Goal: Check status: Check status

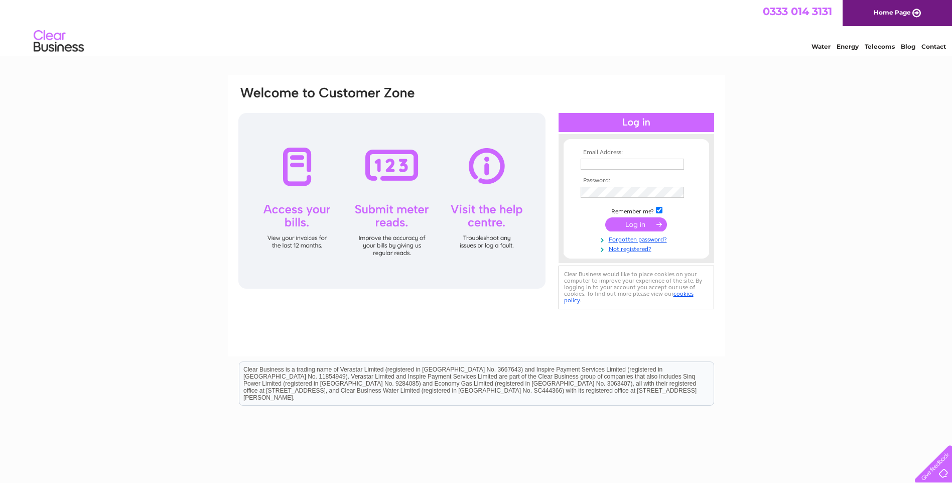
type input "[EMAIL_ADDRESS][DOMAIN_NAME]"
click at [643, 224] on input "submit" at bounding box center [637, 224] width 62 height 14
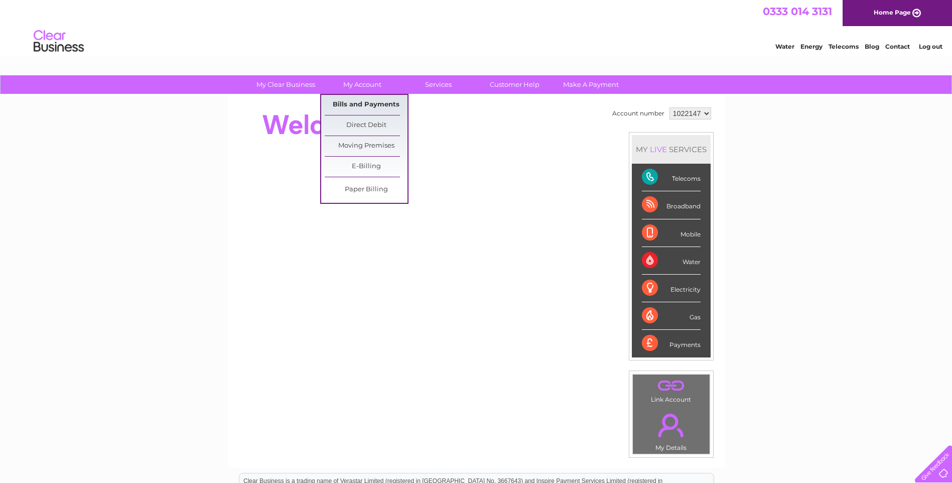
click at [381, 104] on link "Bills and Payments" at bounding box center [366, 105] width 83 height 20
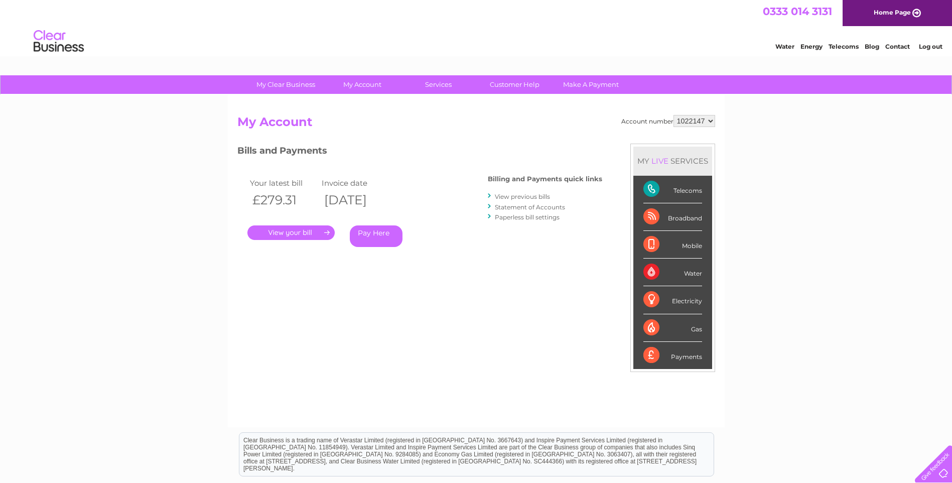
click at [693, 117] on select "1022147 1148611" at bounding box center [695, 121] width 42 height 12
select select "1148611"
click at [674, 115] on select "1022147 1148611" at bounding box center [695, 121] width 42 height 12
click at [292, 228] on link "." at bounding box center [291, 232] width 87 height 15
